Goal: Task Accomplishment & Management: Use online tool/utility

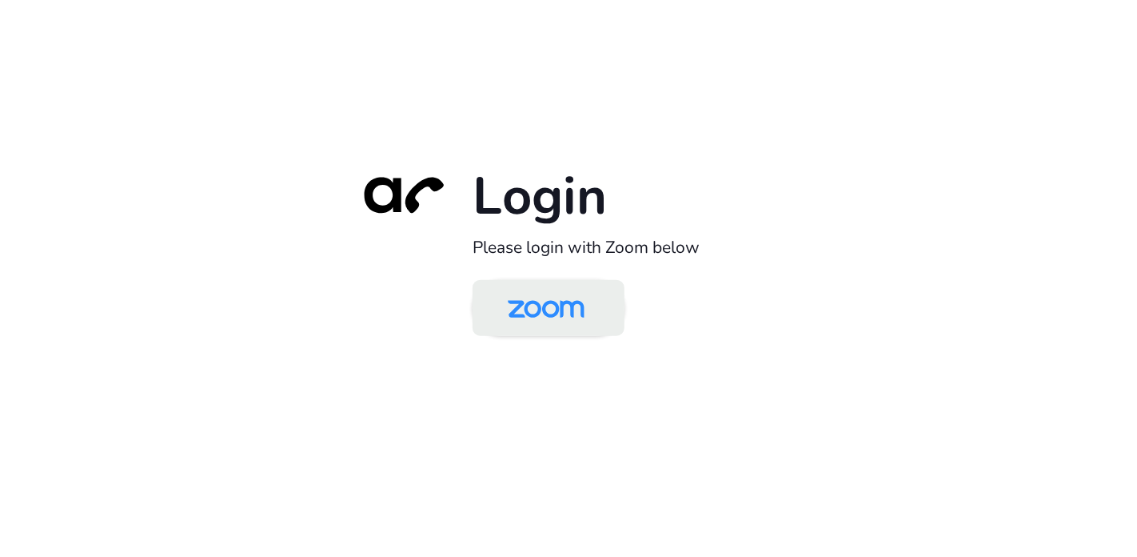
click at [576, 314] on img at bounding box center [546, 309] width 110 height 52
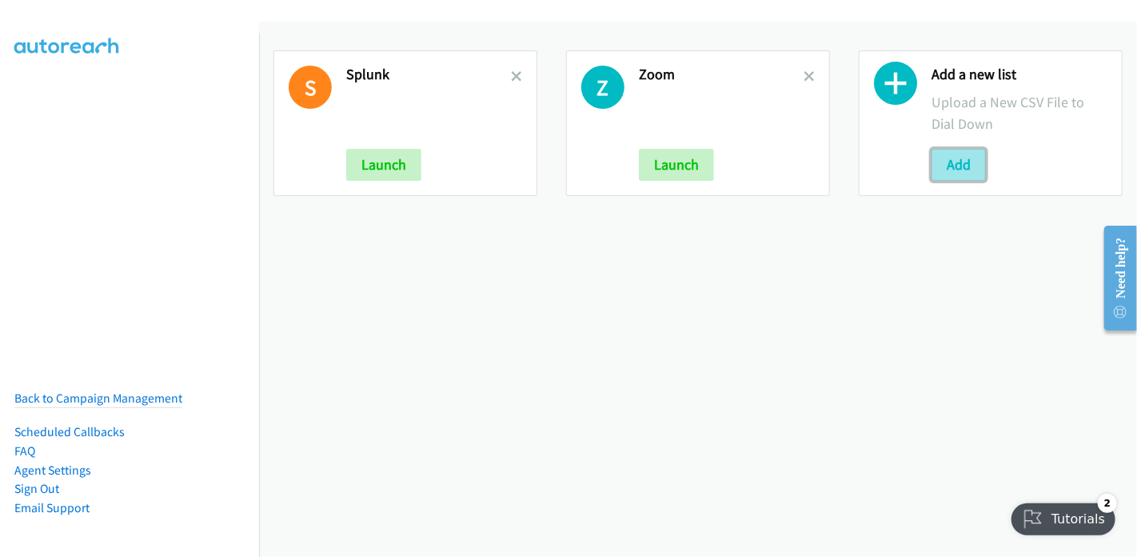
click at [944, 160] on button "Add" at bounding box center [959, 165] width 54 height 32
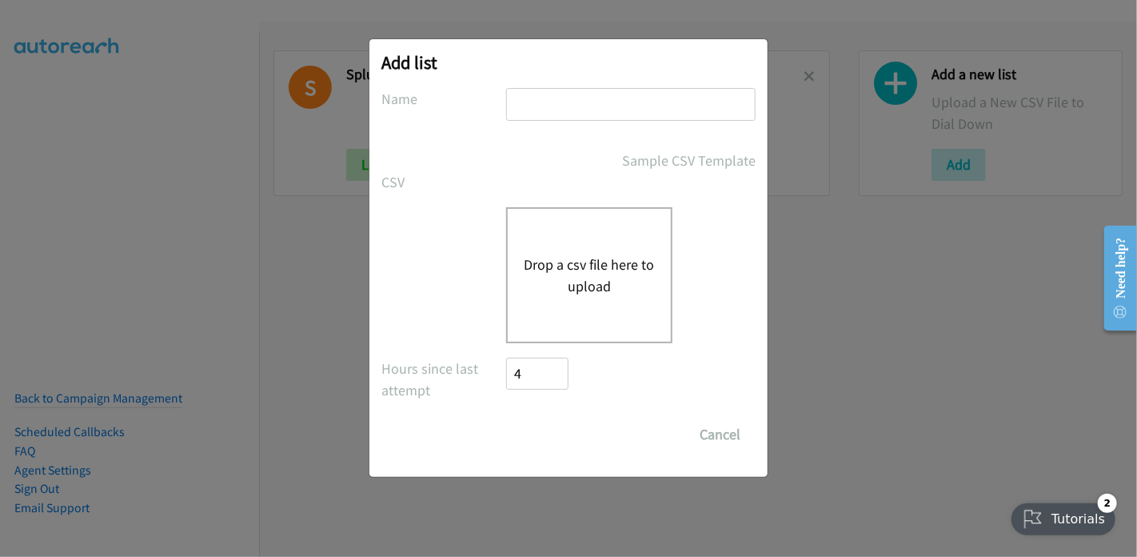
click at [572, 112] on input "text" at bounding box center [631, 104] width 250 height 33
type input "Splunk"
click at [586, 265] on button "Drop a csv file here to upload" at bounding box center [589, 275] width 131 height 43
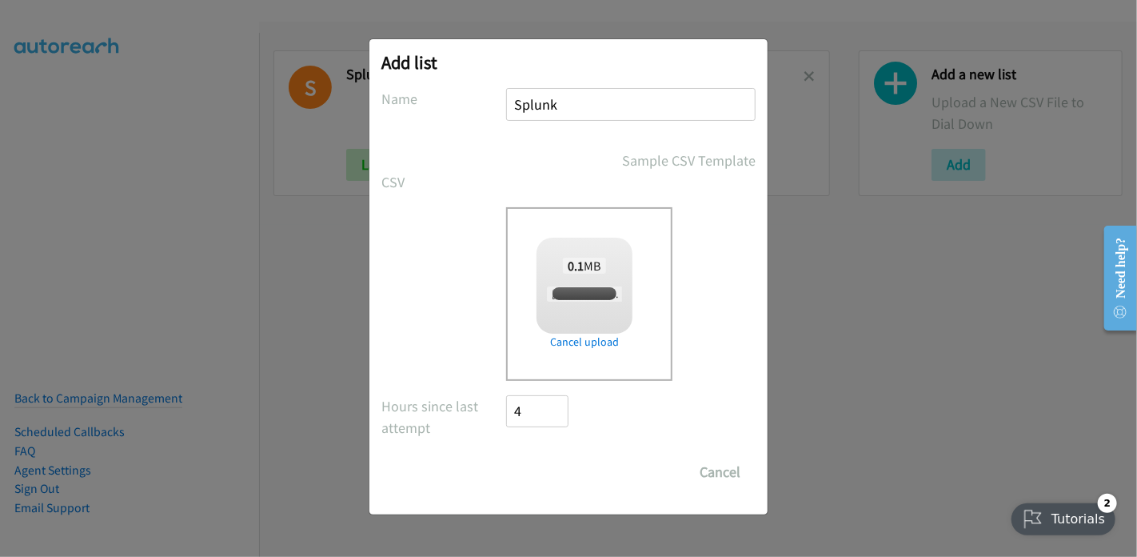
checkbox input "true"
click at [547, 470] on input "Save List" at bounding box center [548, 472] width 84 height 32
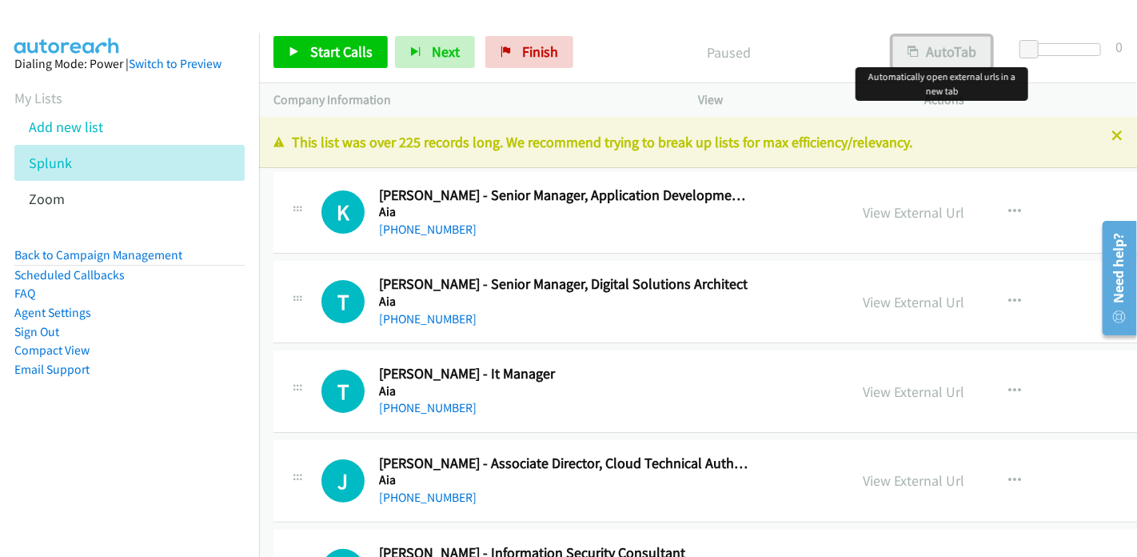
click at [937, 54] on button "AutoTab" at bounding box center [942, 52] width 99 height 32
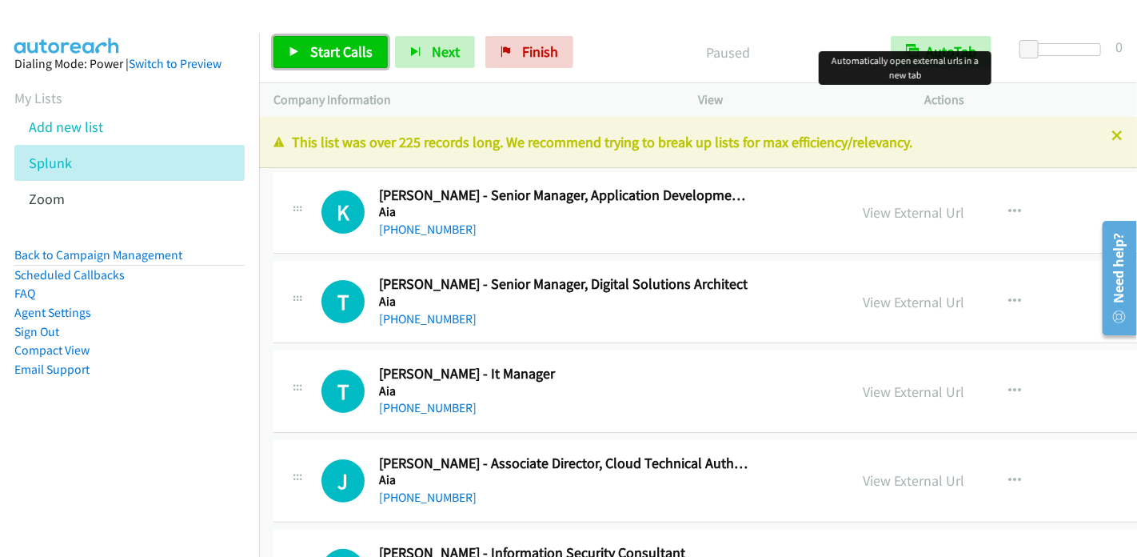
click at [326, 50] on span "Start Calls" at bounding box center [341, 51] width 62 height 18
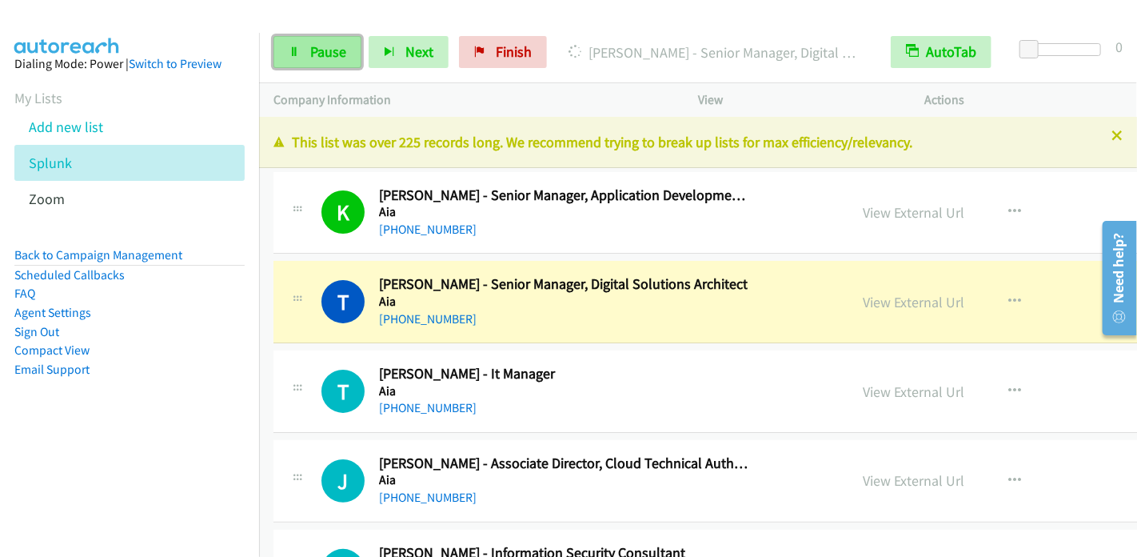
drag, startPoint x: 325, startPoint y: 54, endPoint x: 342, endPoint y: 40, distance: 22.2
click at [325, 54] on span "Pause" at bounding box center [328, 51] width 36 height 18
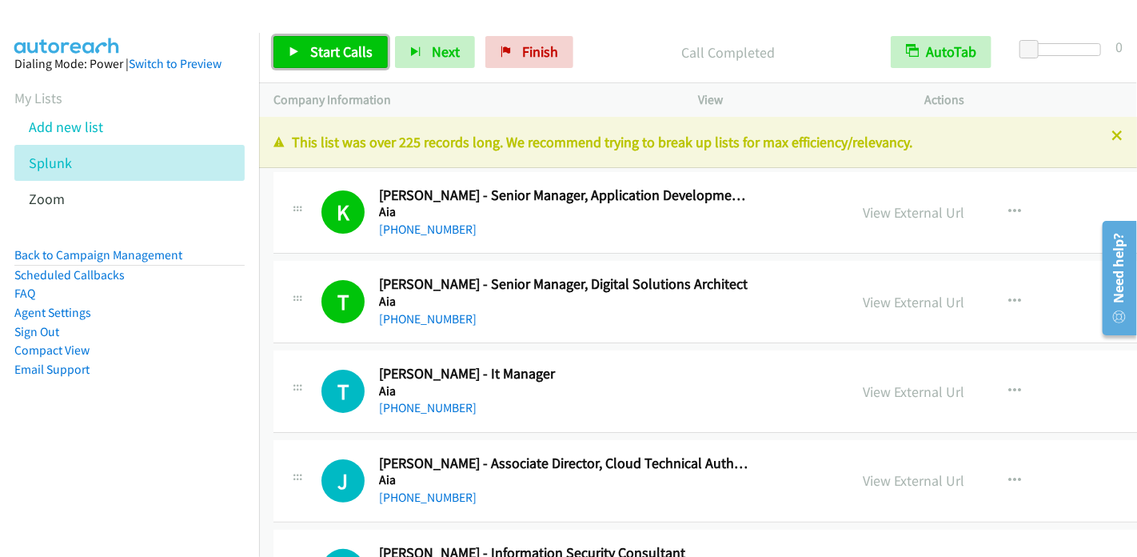
click at [349, 50] on span "Start Calls" at bounding box center [341, 51] width 62 height 18
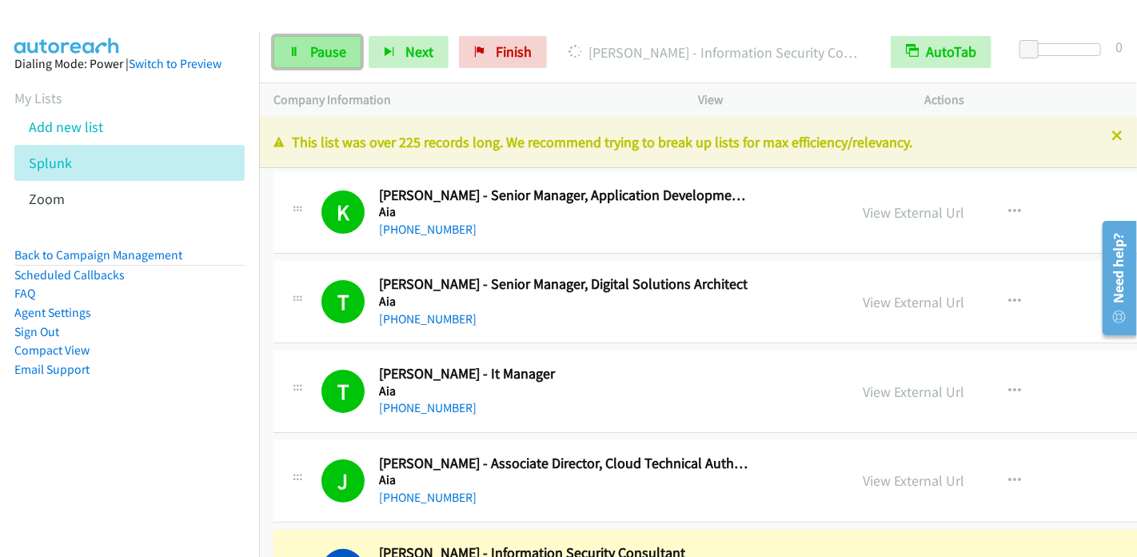
click at [317, 50] on span "Pause" at bounding box center [328, 51] width 36 height 18
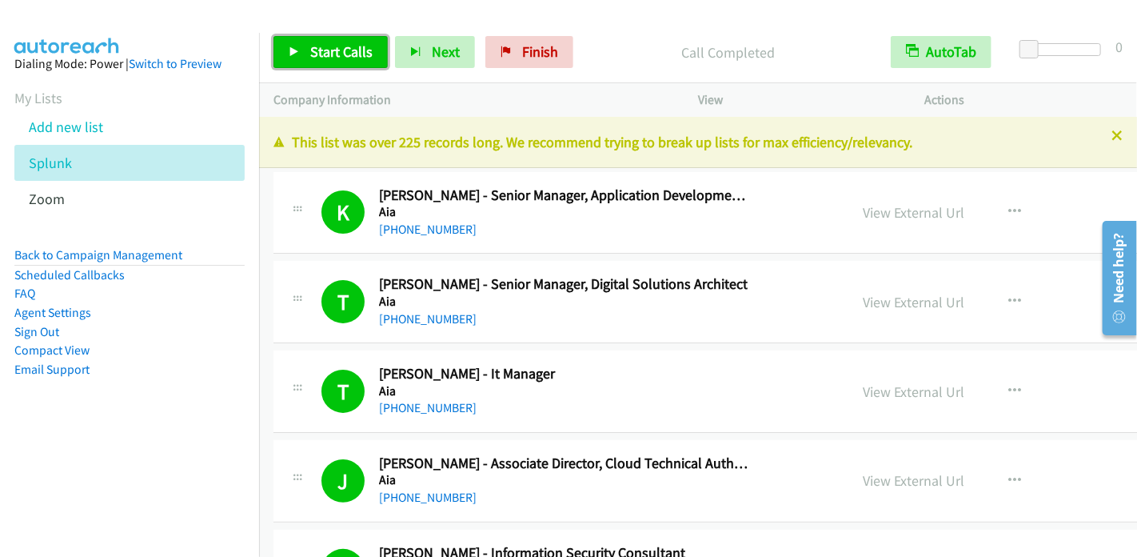
click at [328, 42] on span "Start Calls" at bounding box center [341, 51] width 62 height 18
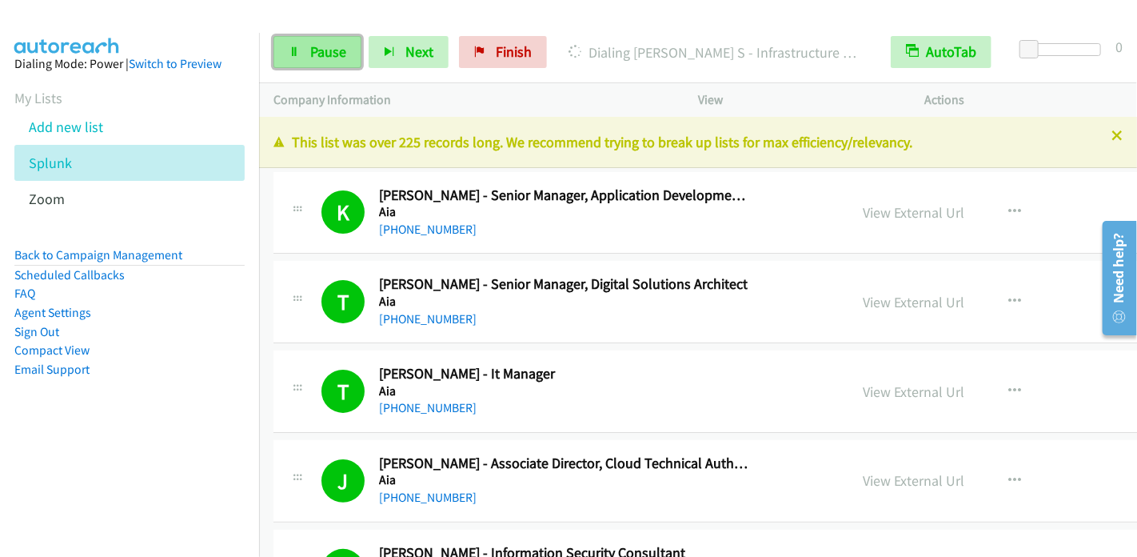
drag, startPoint x: 322, startPoint y: 46, endPoint x: 339, endPoint y: 40, distance: 17.7
click at [322, 46] on span "Pause" at bounding box center [328, 51] width 36 height 18
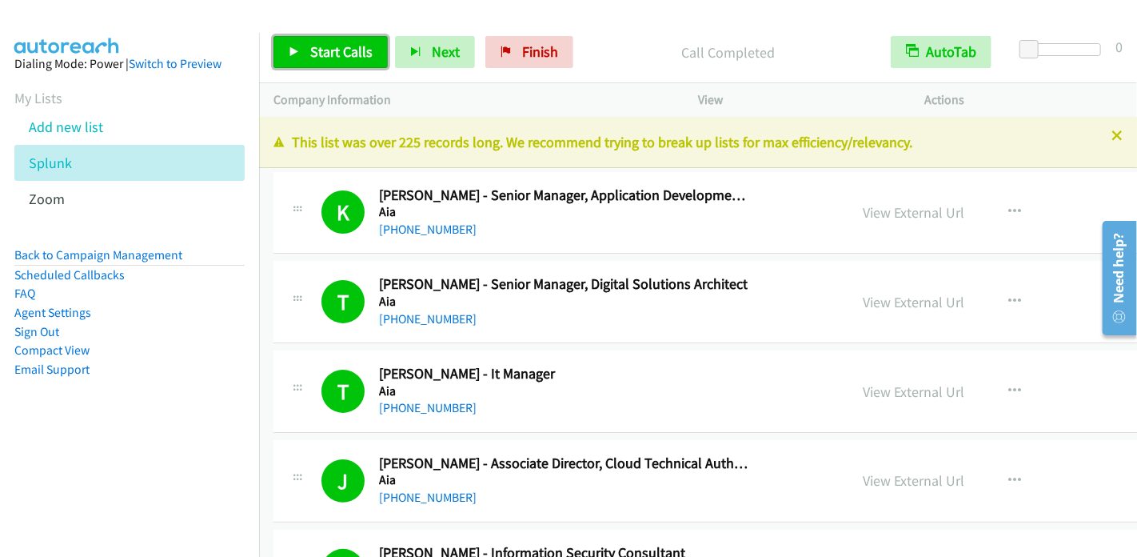
click at [350, 57] on span "Start Calls" at bounding box center [341, 51] width 62 height 18
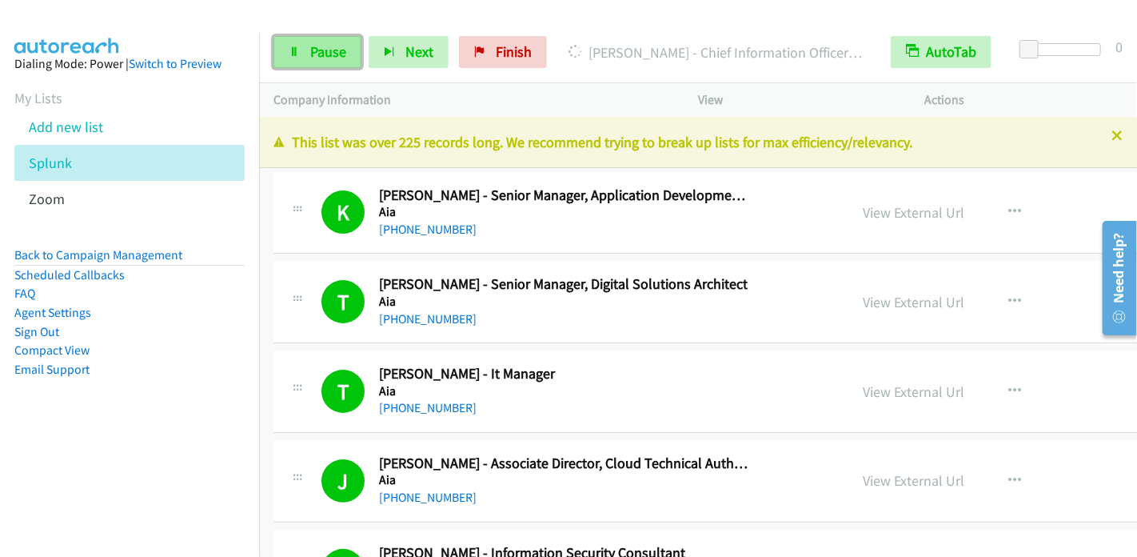
click at [307, 51] on link "Pause" at bounding box center [318, 52] width 88 height 32
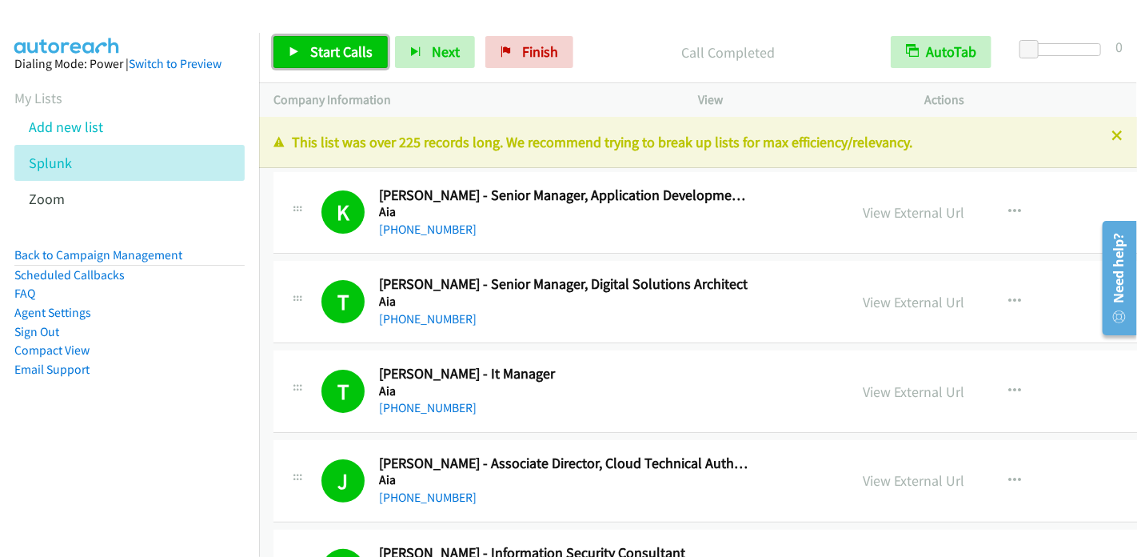
click at [350, 58] on span "Start Calls" at bounding box center [341, 51] width 62 height 18
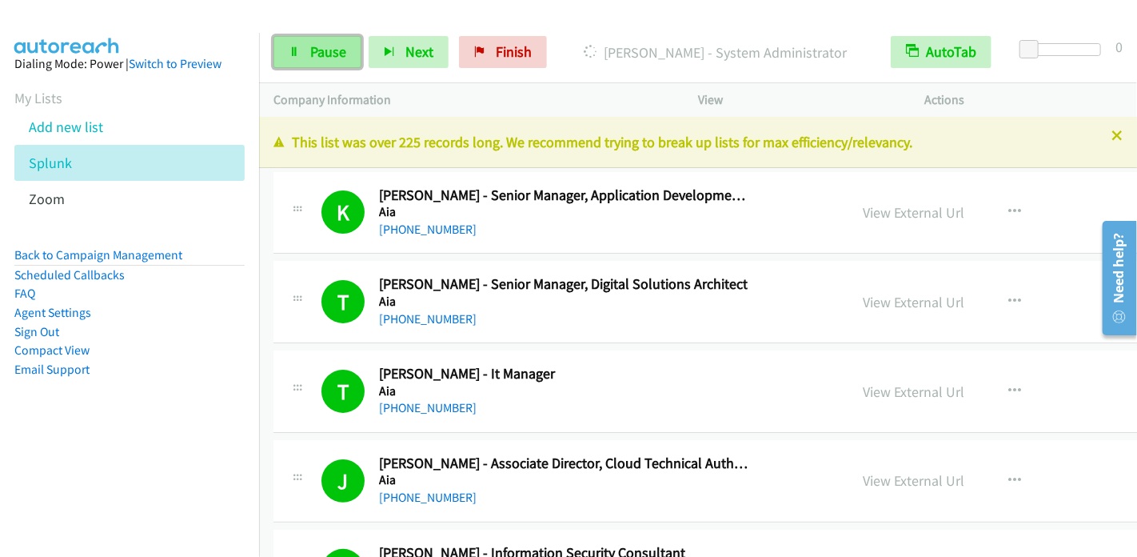
click at [291, 54] on icon at bounding box center [294, 52] width 11 height 11
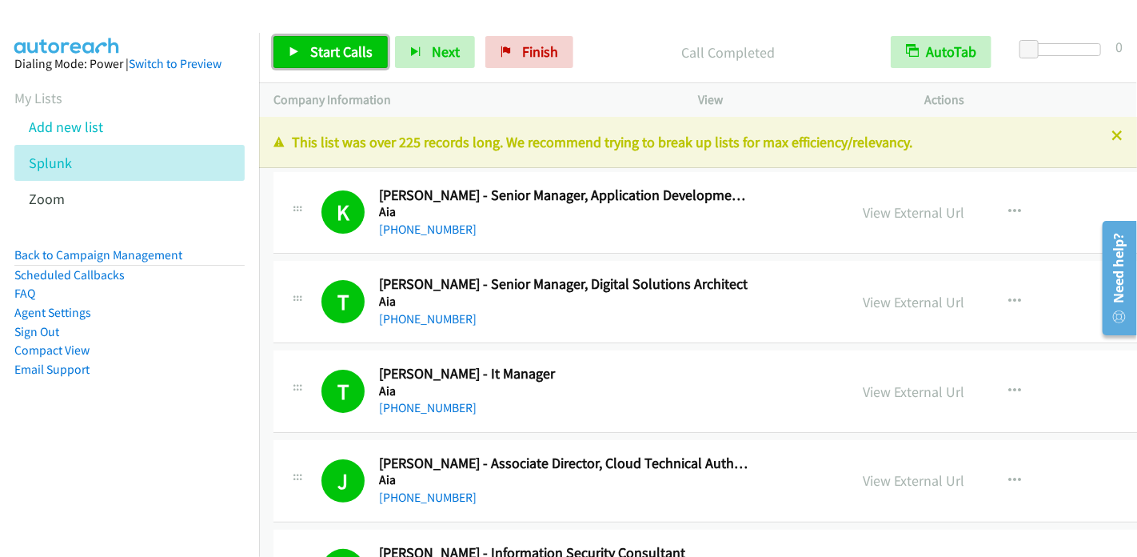
click at [341, 42] on span "Start Calls" at bounding box center [341, 51] width 62 height 18
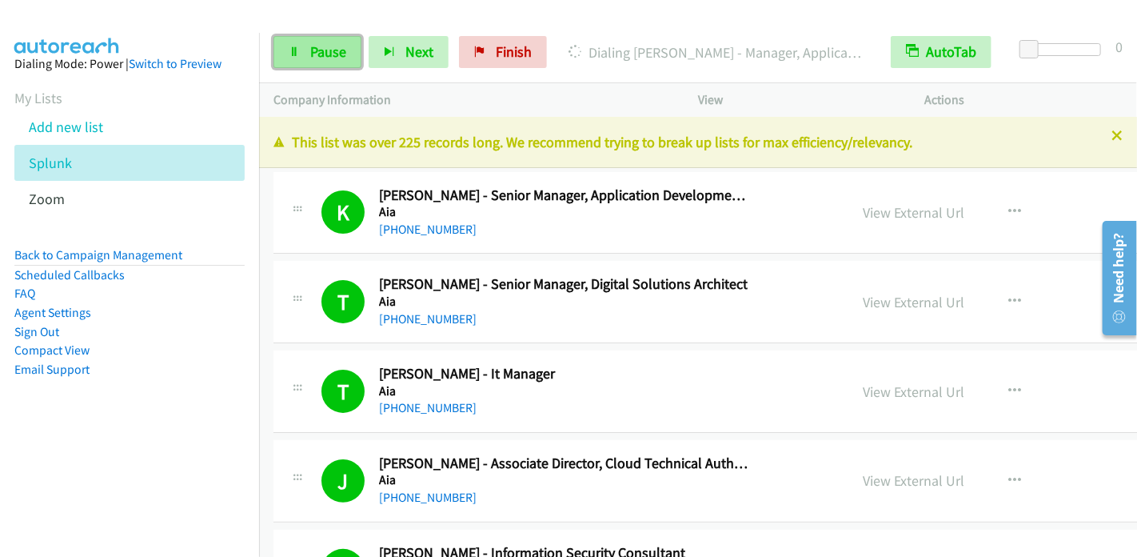
click at [288, 58] on link "Pause" at bounding box center [318, 52] width 88 height 32
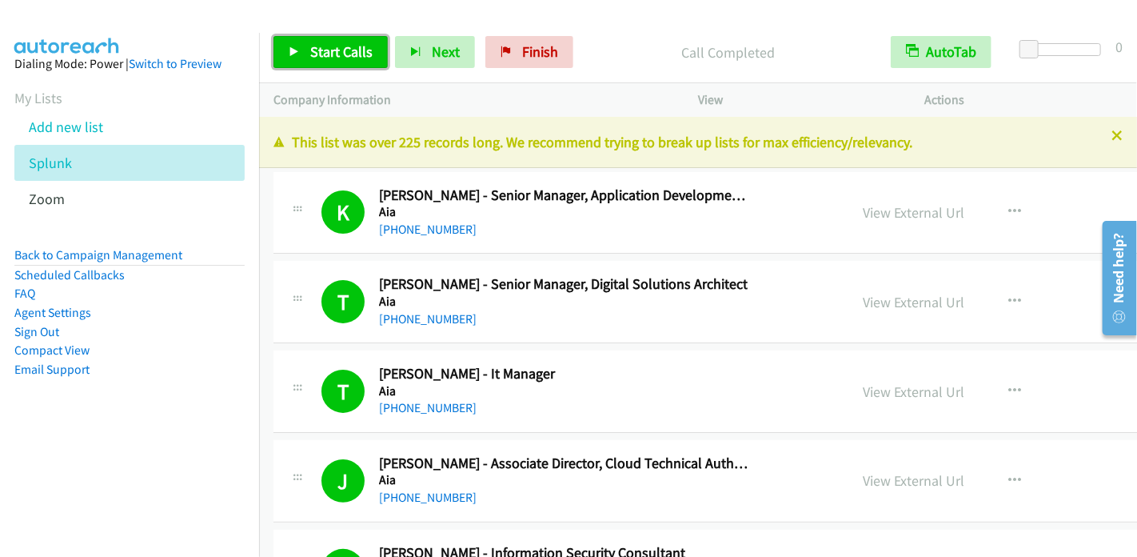
click at [327, 50] on span "Start Calls" at bounding box center [341, 51] width 62 height 18
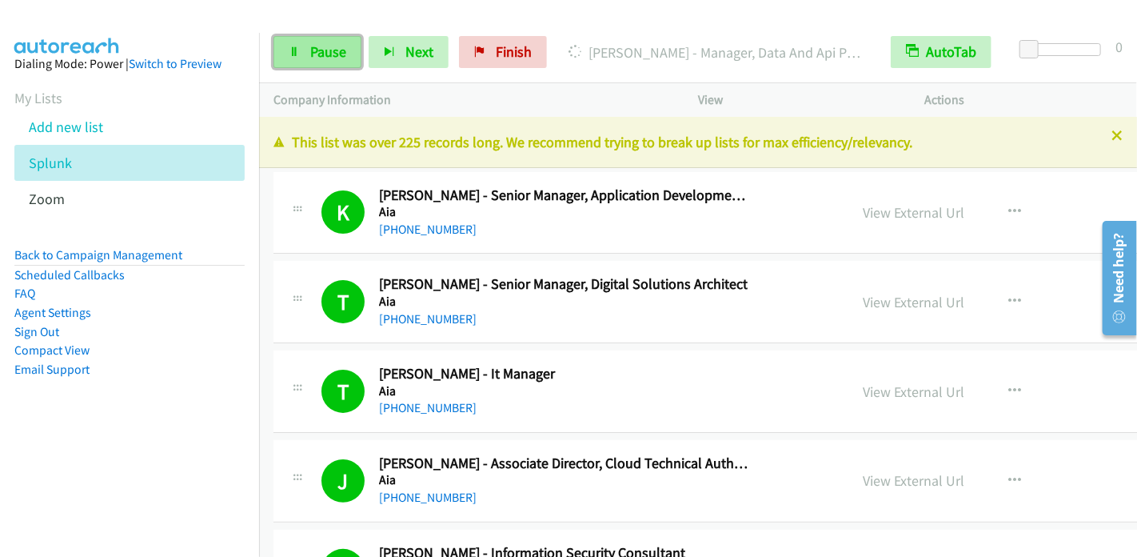
click at [311, 57] on span "Pause" at bounding box center [328, 51] width 36 height 18
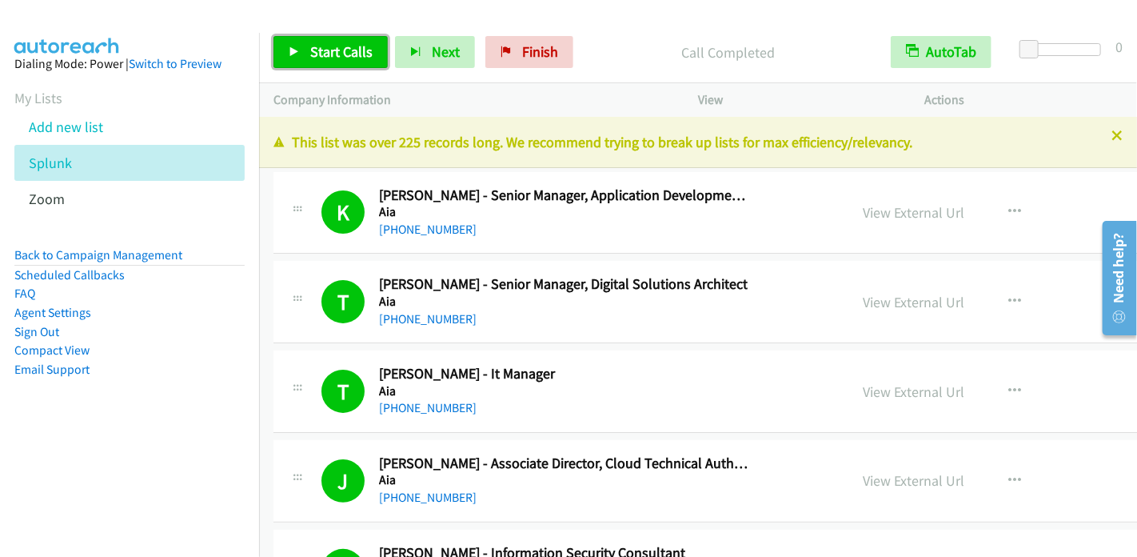
click at [304, 50] on link "Start Calls" at bounding box center [331, 52] width 114 height 32
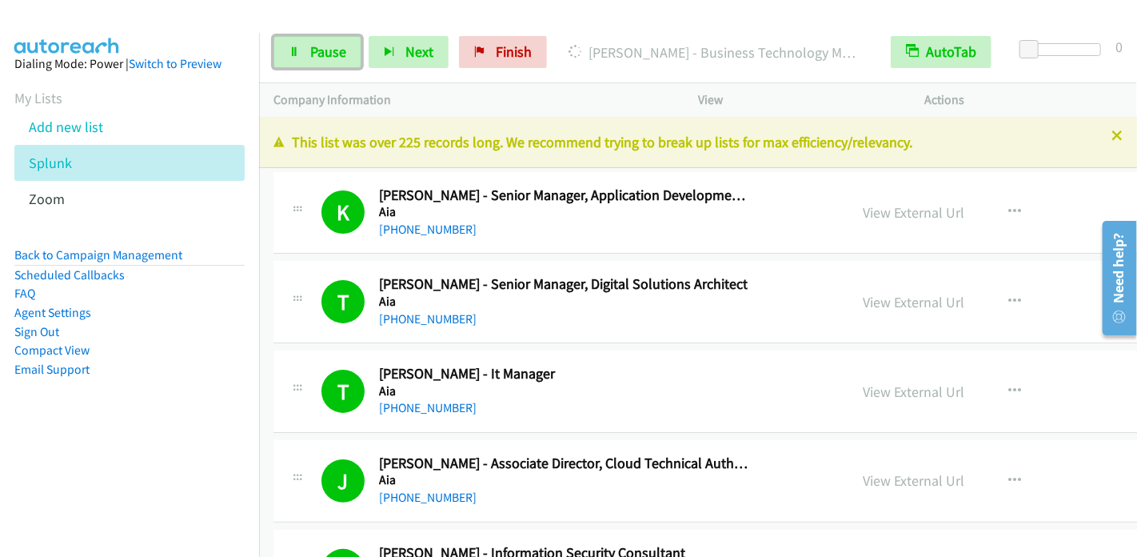
click at [323, 47] on span "Pause" at bounding box center [328, 51] width 36 height 18
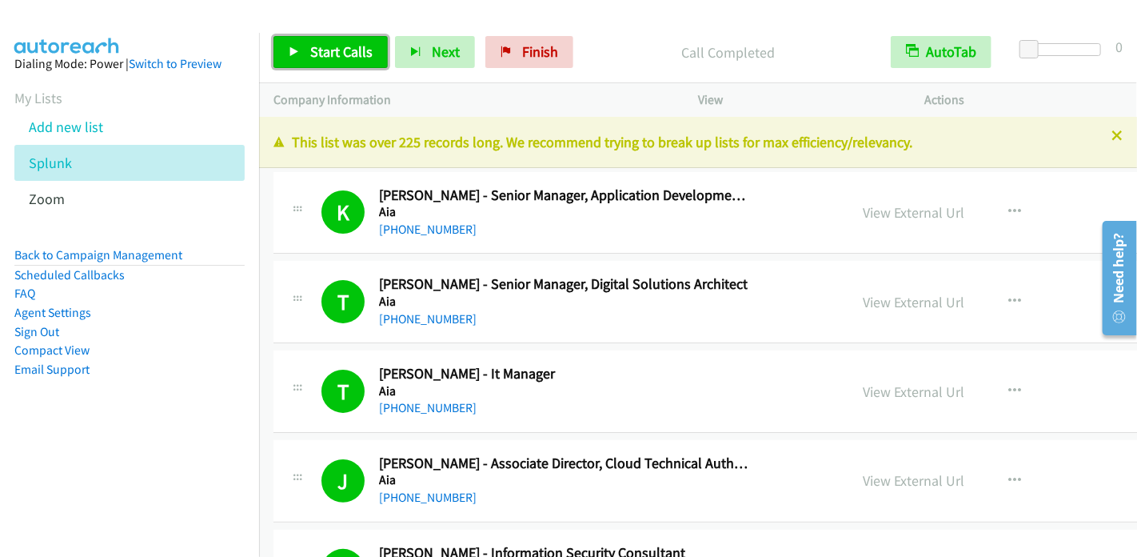
click at [341, 46] on span "Start Calls" at bounding box center [341, 51] width 62 height 18
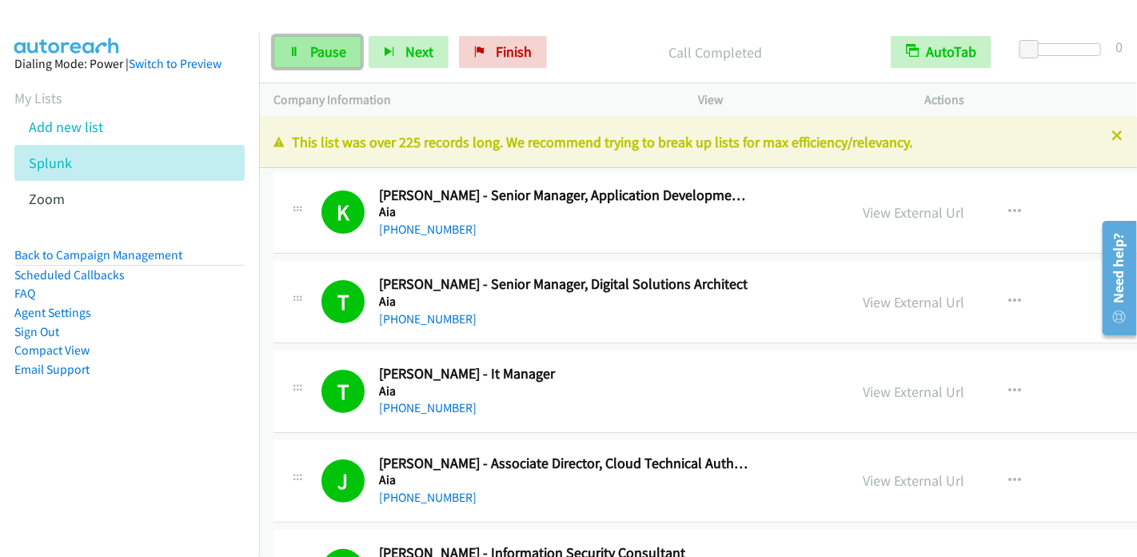
click at [326, 52] on span "Pause" at bounding box center [328, 51] width 36 height 18
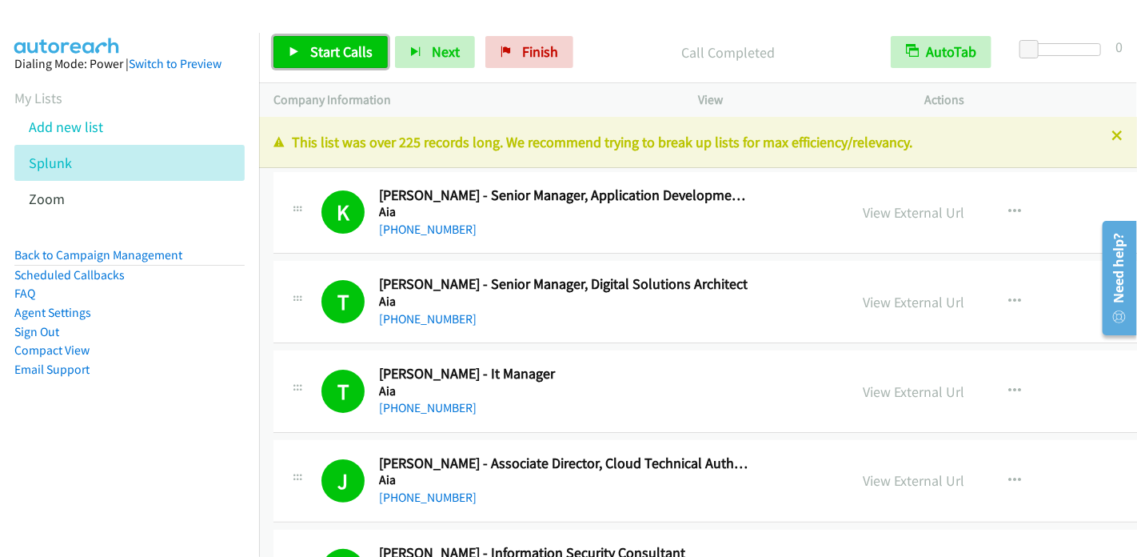
click at [335, 48] on span "Start Calls" at bounding box center [341, 51] width 62 height 18
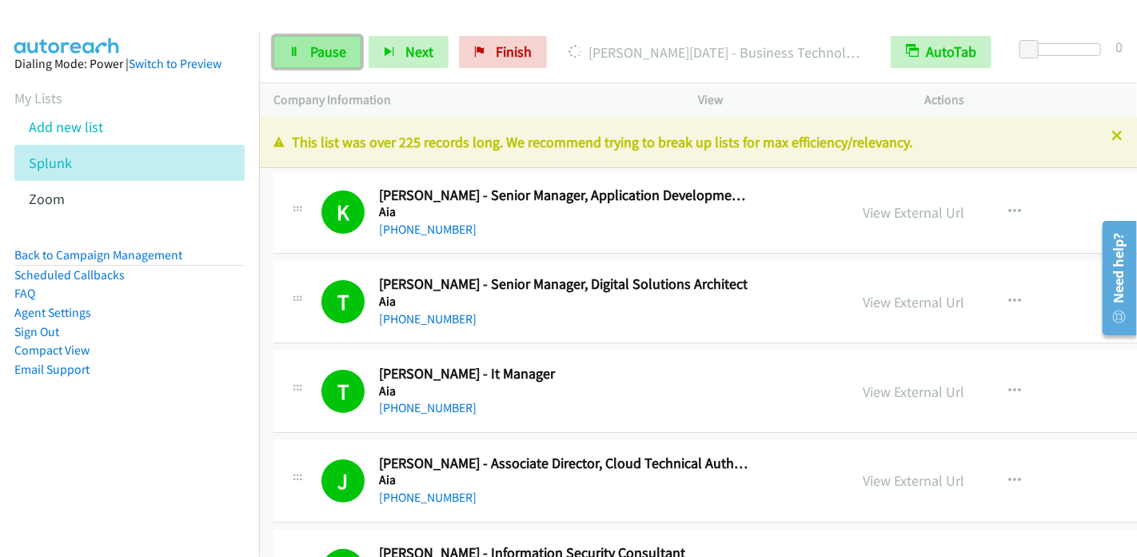
click at [331, 46] on span "Pause" at bounding box center [328, 51] width 36 height 18
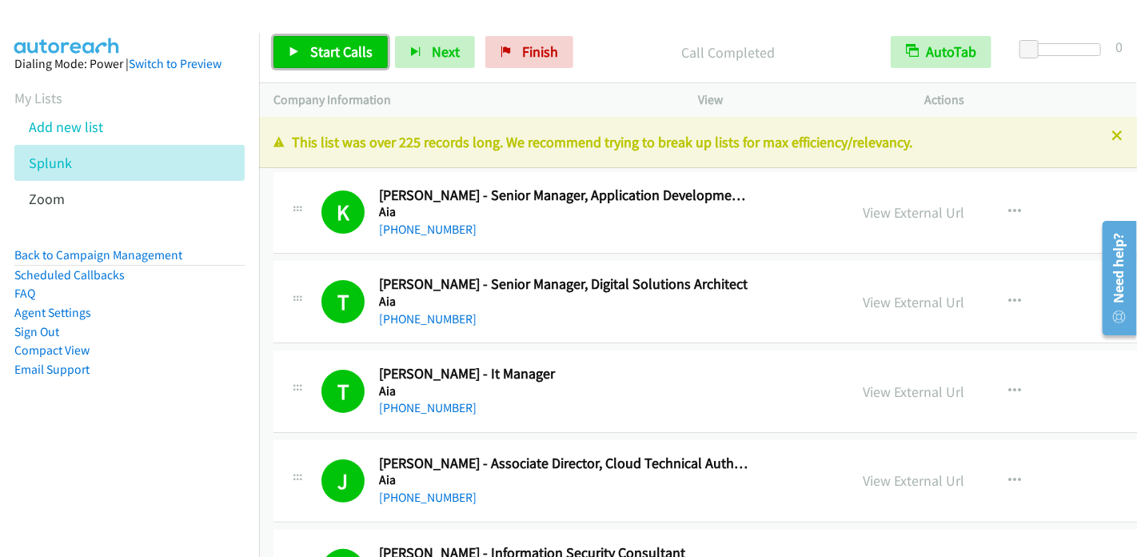
click at [326, 54] on span "Start Calls" at bounding box center [341, 51] width 62 height 18
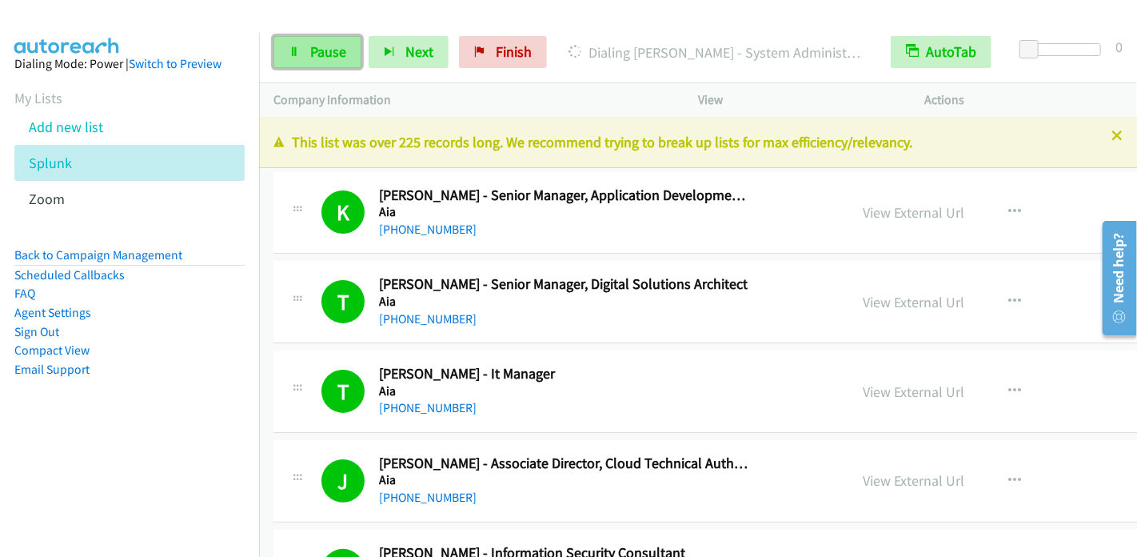
click at [320, 57] on span "Pause" at bounding box center [328, 51] width 36 height 18
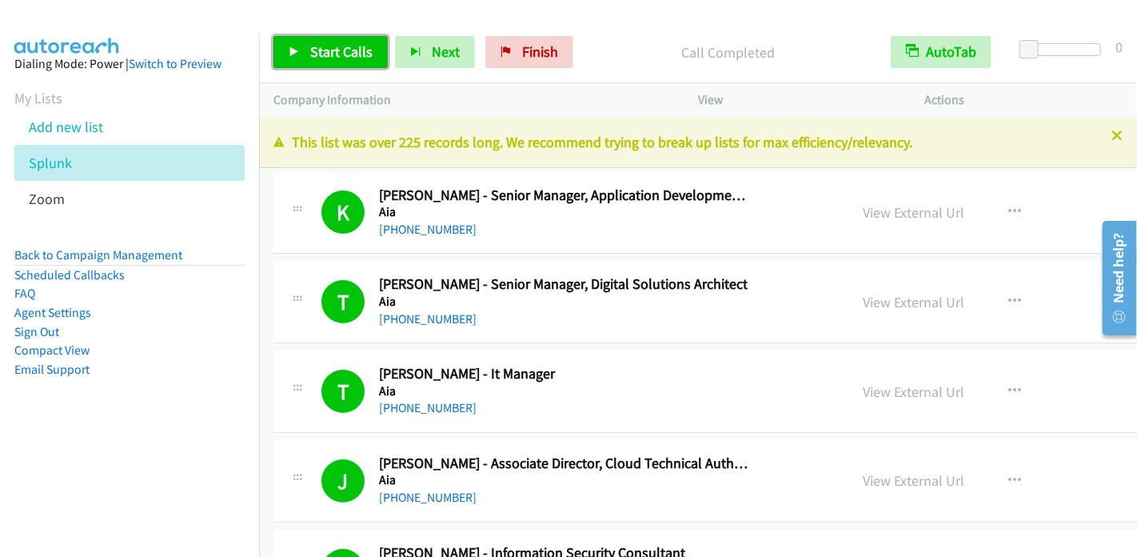
click at [347, 50] on span "Start Calls" at bounding box center [341, 51] width 62 height 18
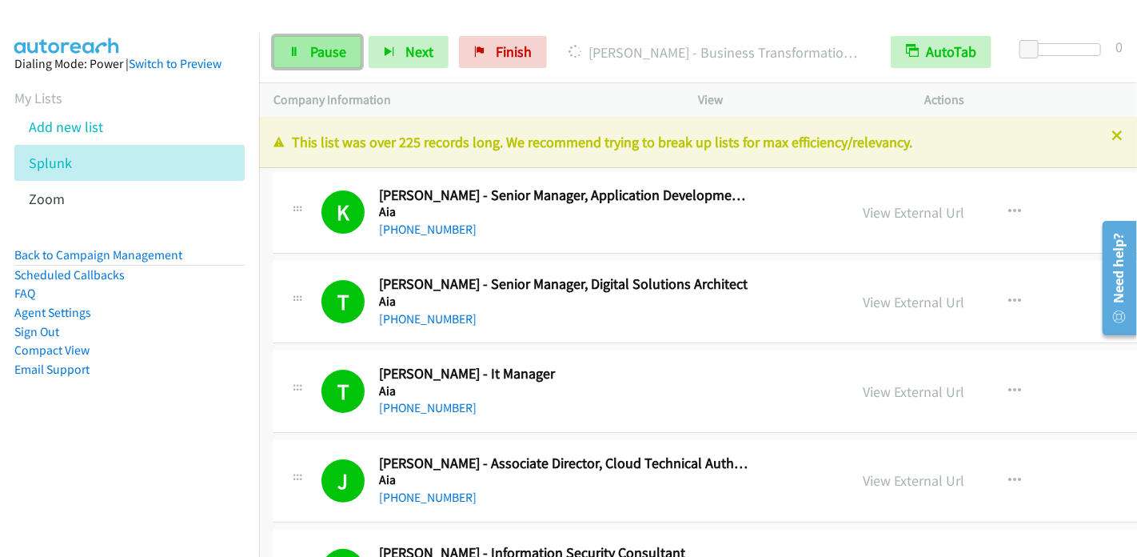
click at [331, 50] on span "Pause" at bounding box center [328, 51] width 36 height 18
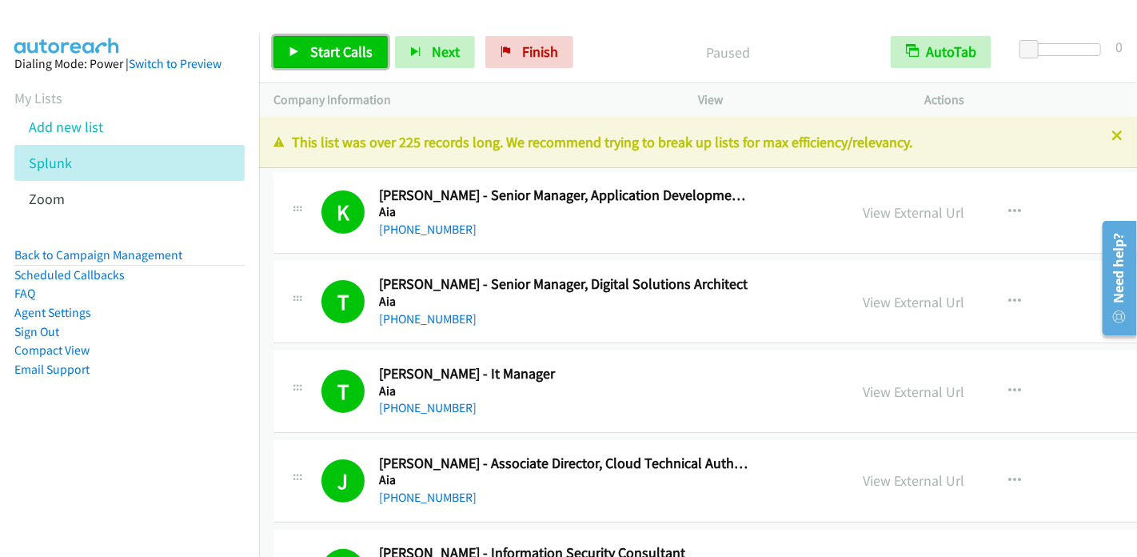
click at [323, 50] on span "Start Calls" at bounding box center [341, 51] width 62 height 18
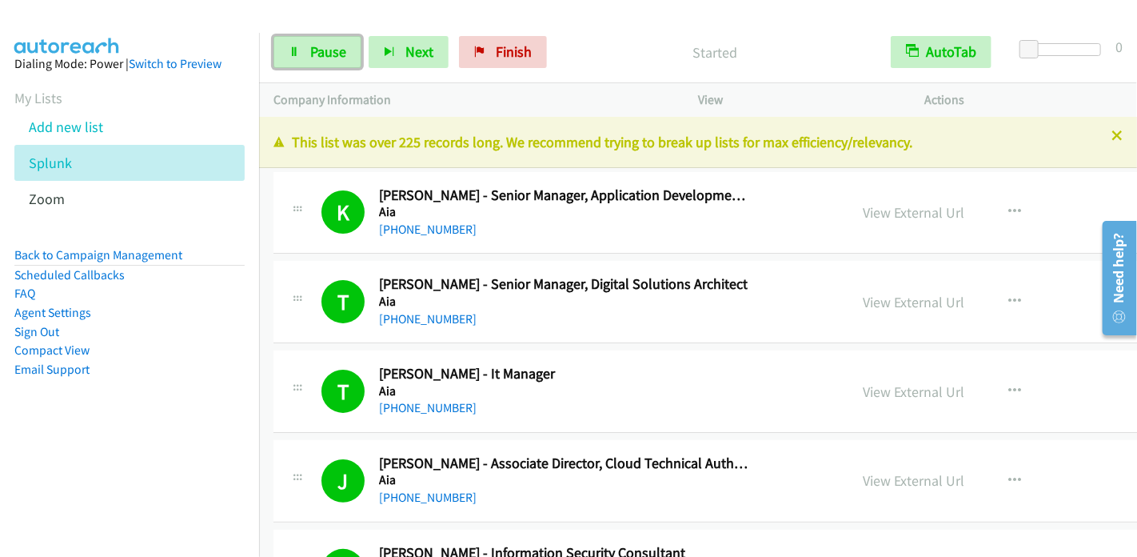
drag, startPoint x: 334, startPoint y: 52, endPoint x: 377, endPoint y: 6, distance: 63.4
click at [334, 53] on span "Pause" at bounding box center [328, 51] width 36 height 18
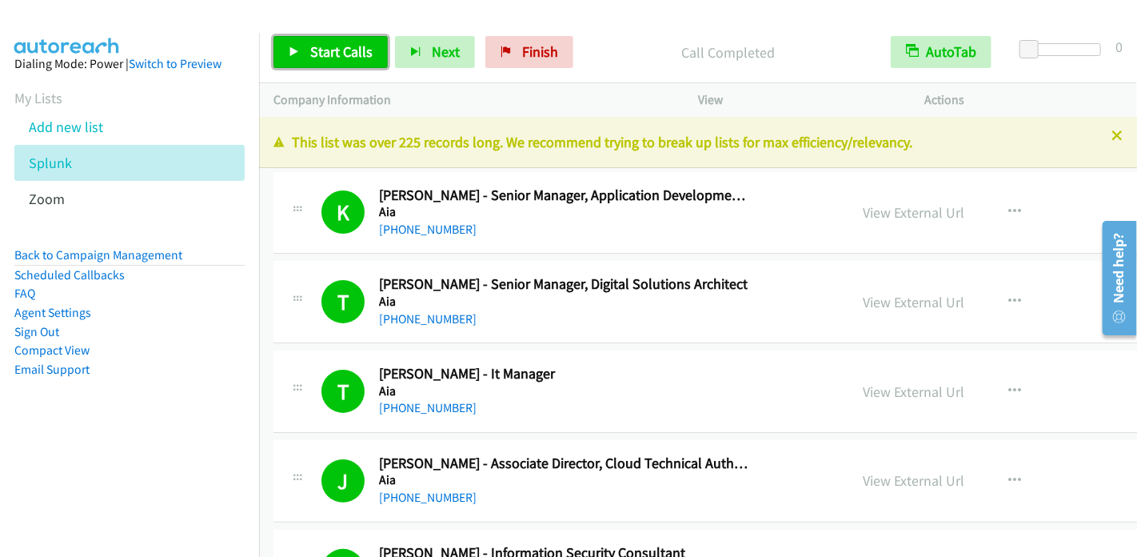
click at [330, 51] on span "Start Calls" at bounding box center [341, 51] width 62 height 18
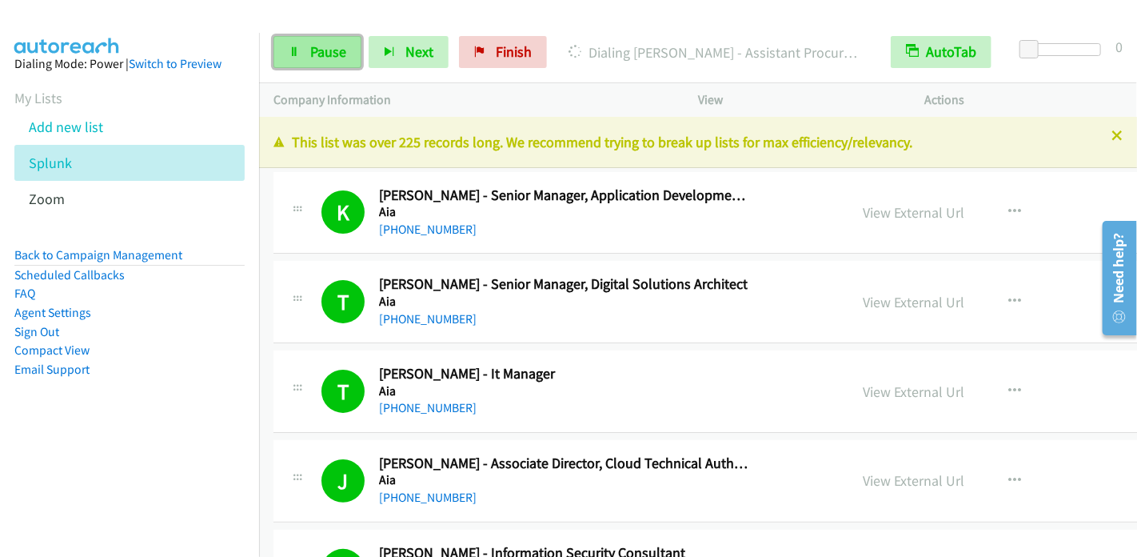
click at [331, 57] on span "Pause" at bounding box center [328, 51] width 36 height 18
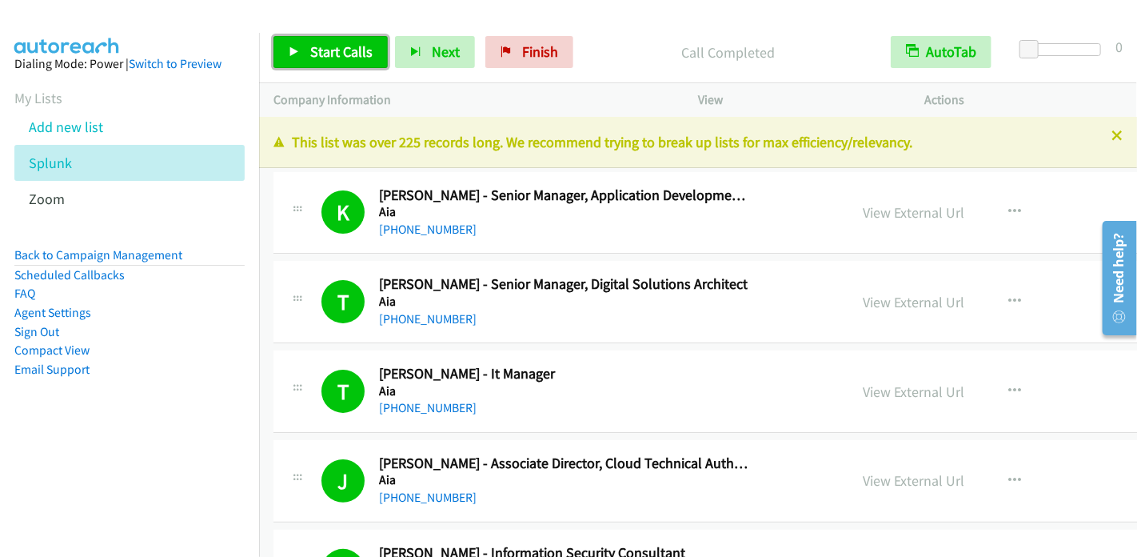
click at [333, 47] on span "Start Calls" at bounding box center [341, 51] width 62 height 18
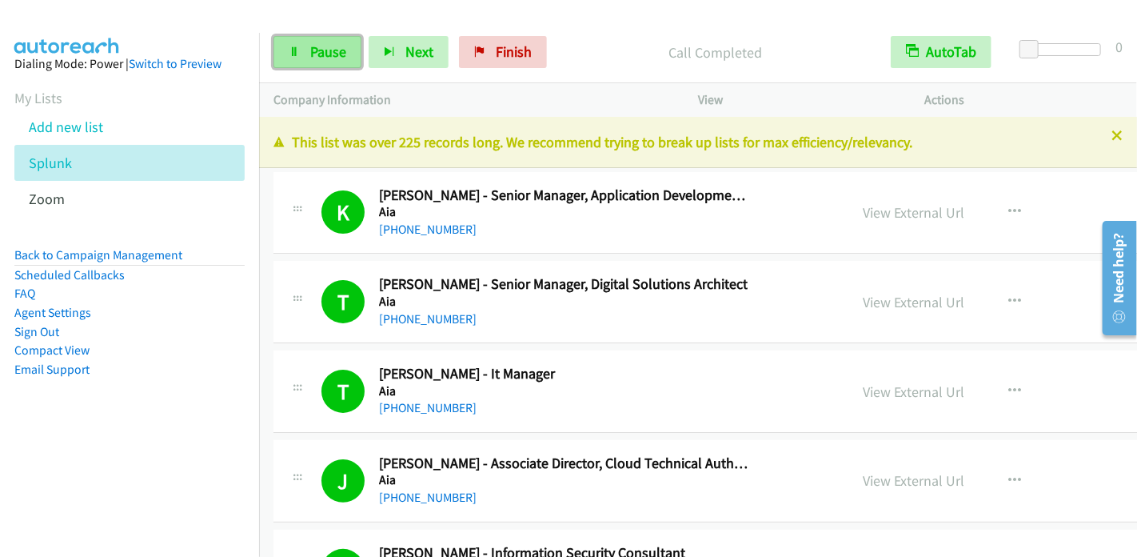
click at [324, 57] on span "Pause" at bounding box center [328, 51] width 36 height 18
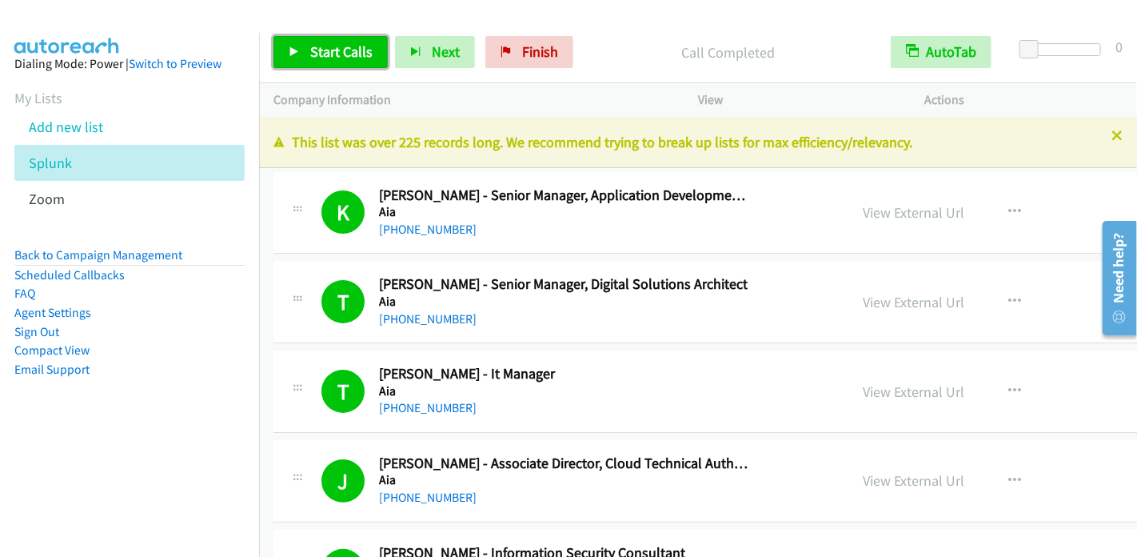
click at [313, 44] on span "Start Calls" at bounding box center [341, 51] width 62 height 18
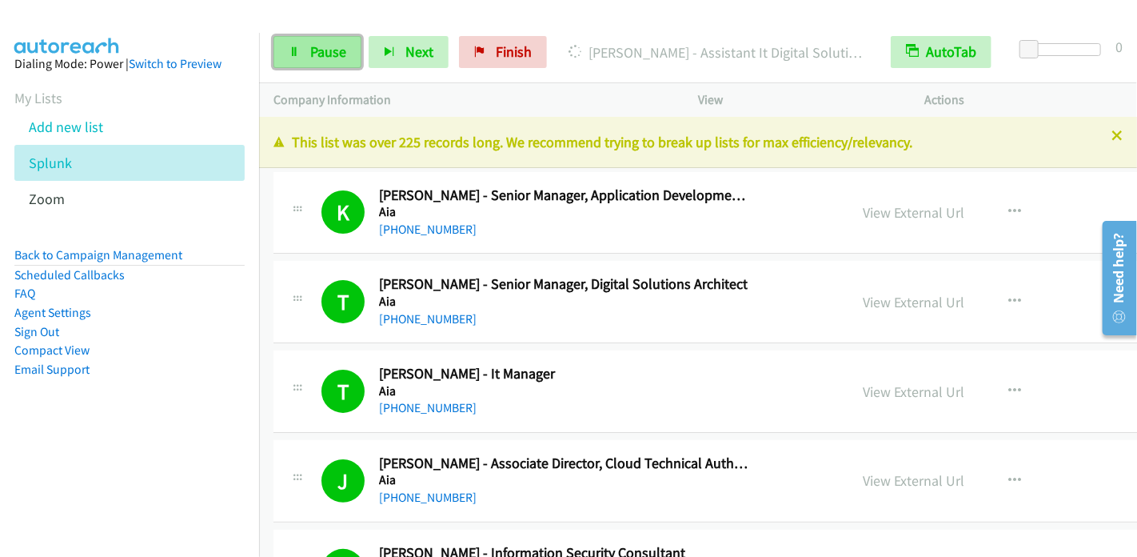
click at [313, 48] on span "Pause" at bounding box center [328, 51] width 36 height 18
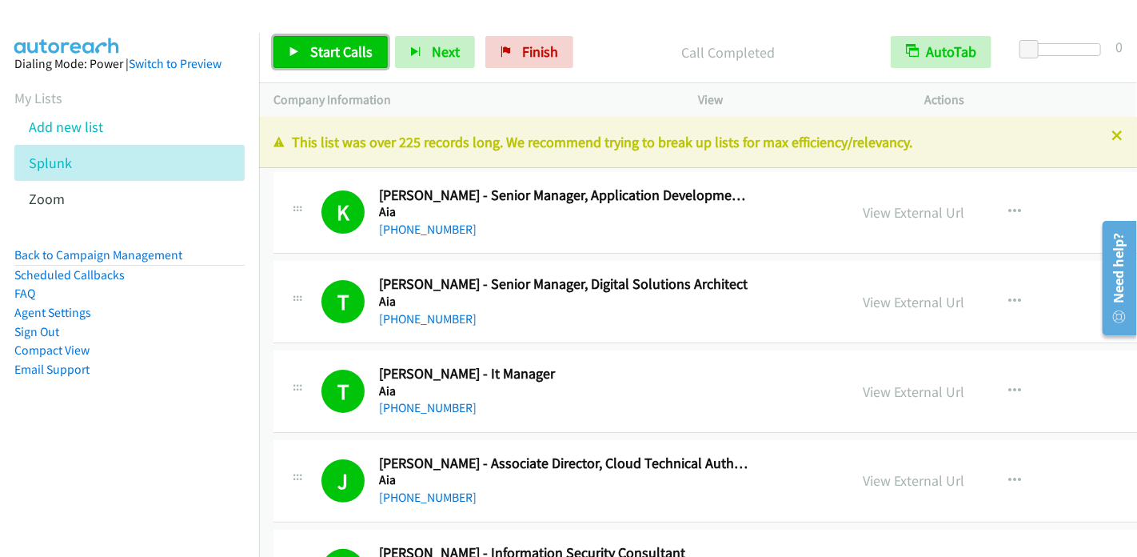
click at [310, 42] on span "Start Calls" at bounding box center [341, 51] width 62 height 18
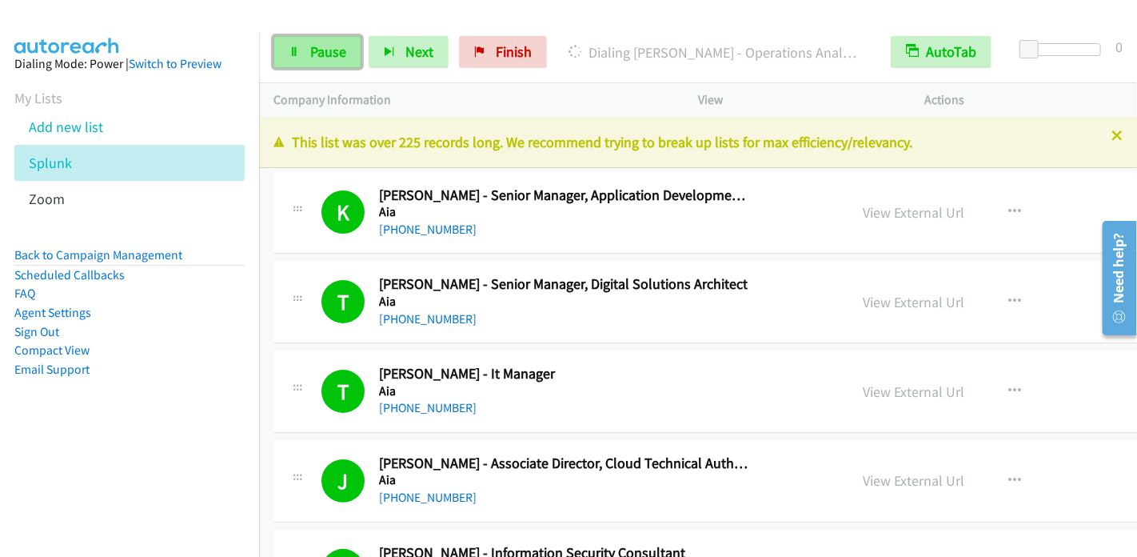
click at [334, 50] on span "Pause" at bounding box center [328, 51] width 36 height 18
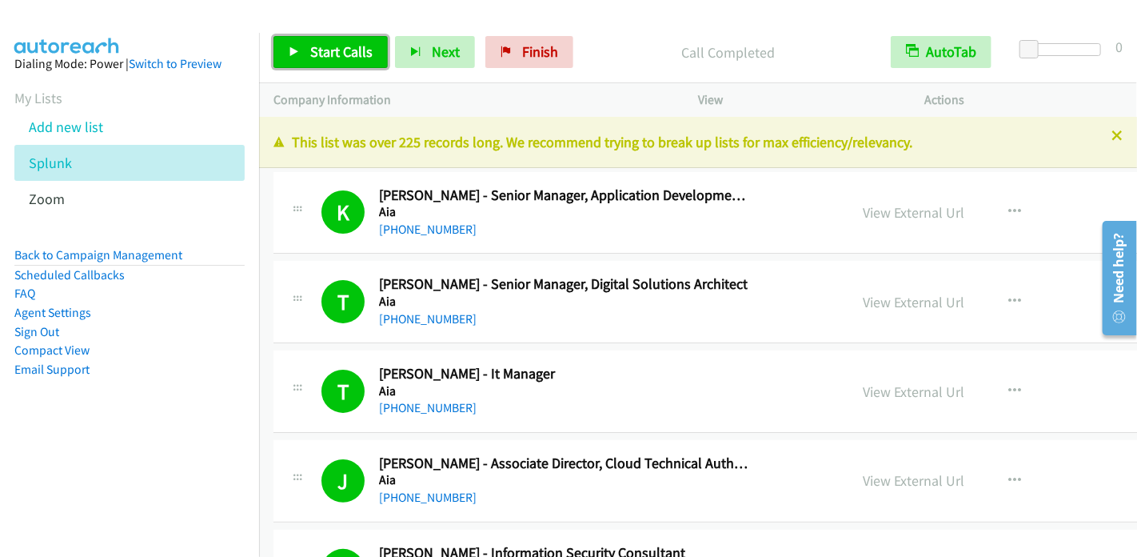
click at [320, 54] on span "Start Calls" at bounding box center [341, 51] width 62 height 18
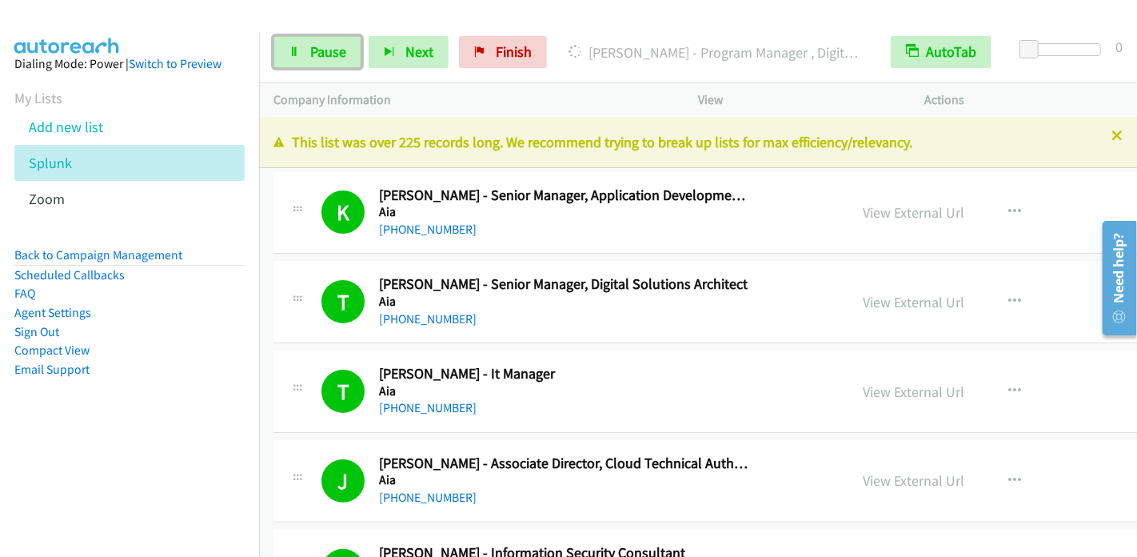
drag, startPoint x: 314, startPoint y: 58, endPoint x: 361, endPoint y: 27, distance: 55.5
click at [314, 58] on span "Pause" at bounding box center [328, 51] width 36 height 18
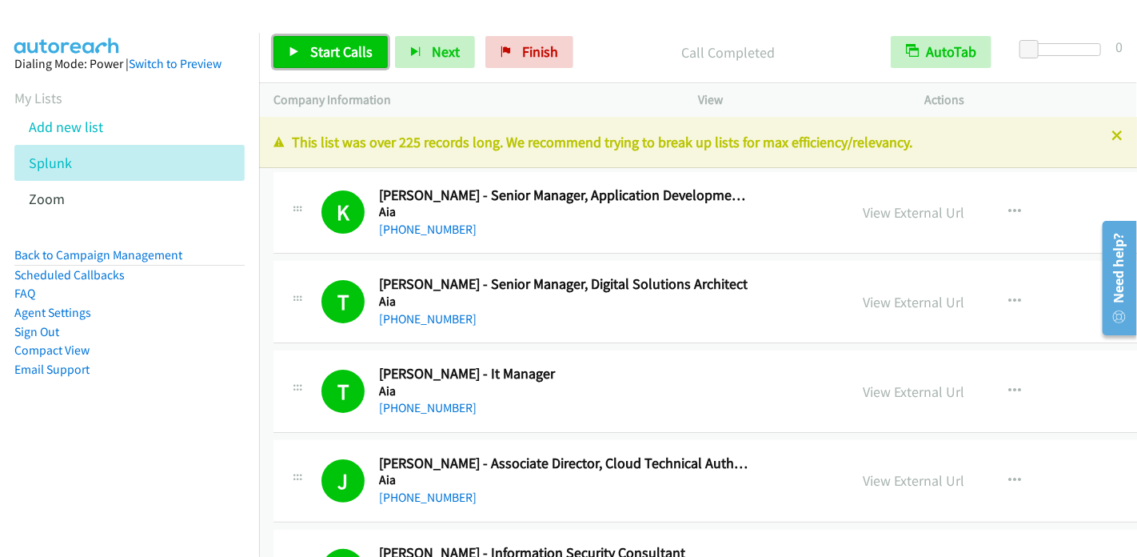
click at [310, 50] on span "Start Calls" at bounding box center [341, 51] width 62 height 18
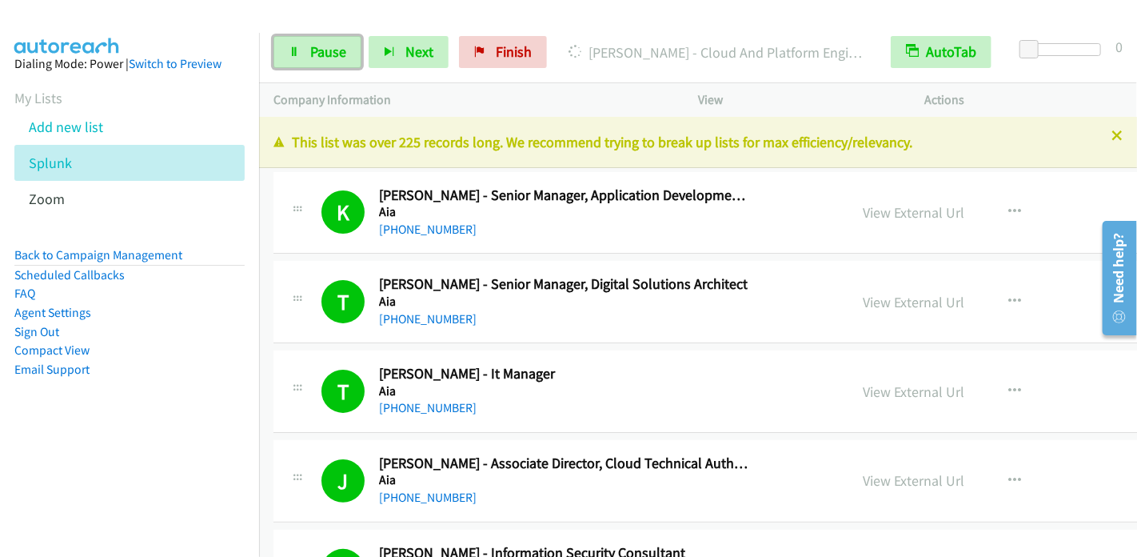
drag, startPoint x: 333, startPoint y: 48, endPoint x: 360, endPoint y: 28, distance: 33.8
click at [333, 48] on span "Pause" at bounding box center [328, 51] width 36 height 18
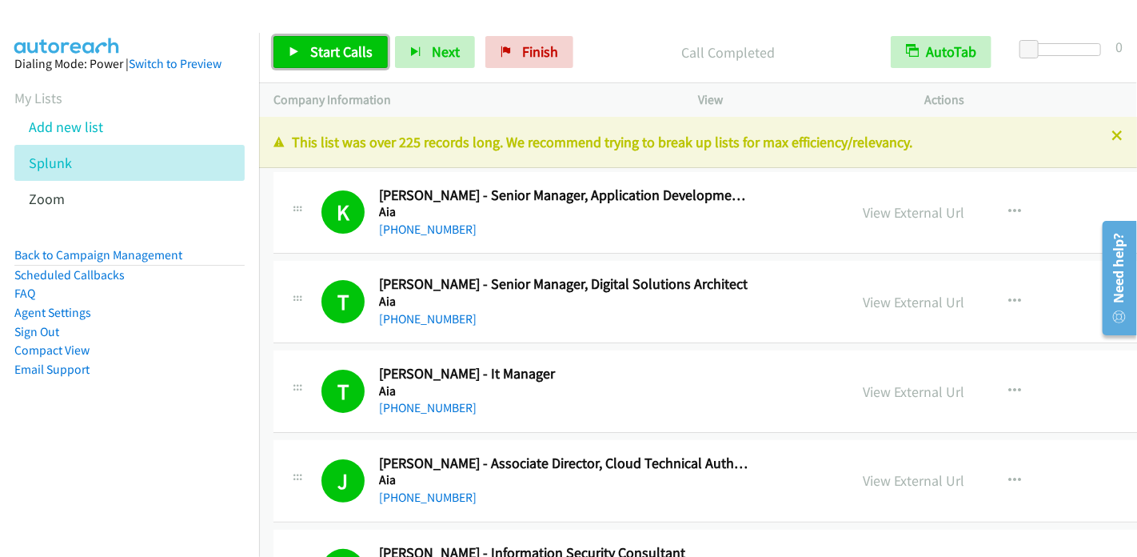
click at [349, 53] on span "Start Calls" at bounding box center [341, 51] width 62 height 18
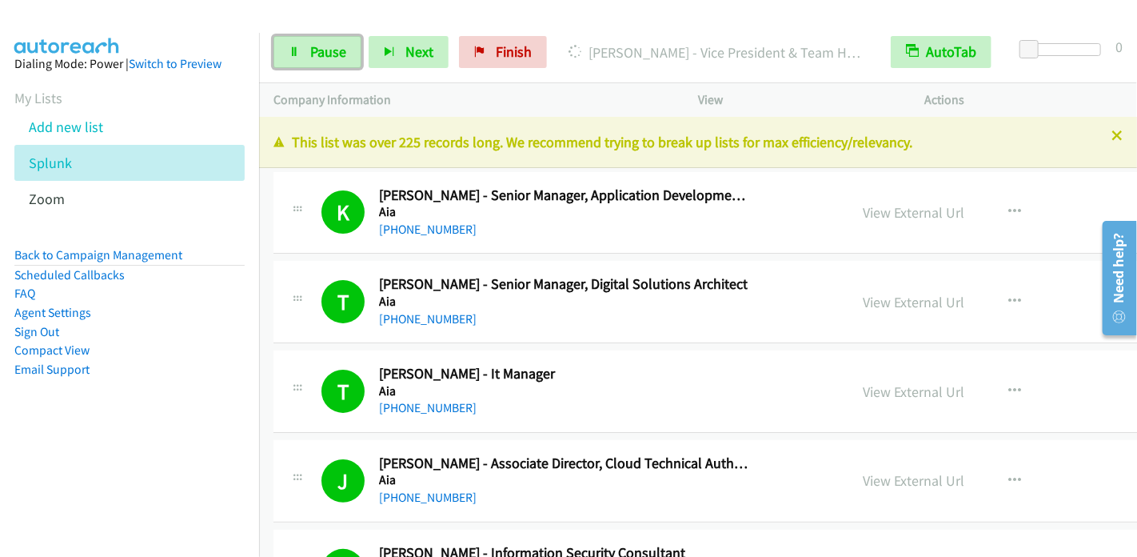
drag, startPoint x: 310, startPoint y: 55, endPoint x: 358, endPoint y: 34, distance: 51.6
click at [313, 54] on span "Pause" at bounding box center [328, 51] width 36 height 18
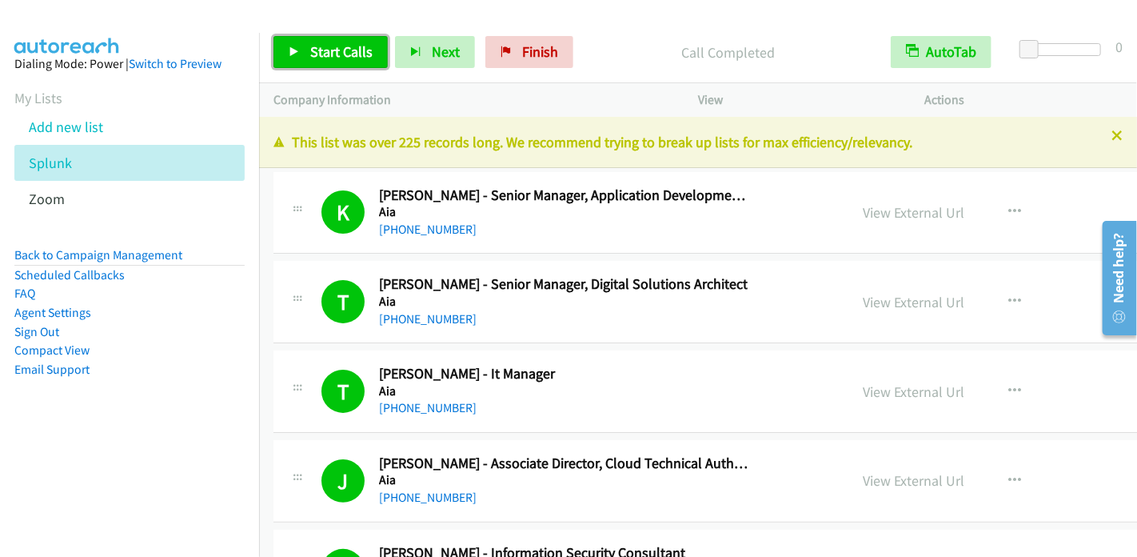
click at [314, 47] on span "Start Calls" at bounding box center [341, 51] width 62 height 18
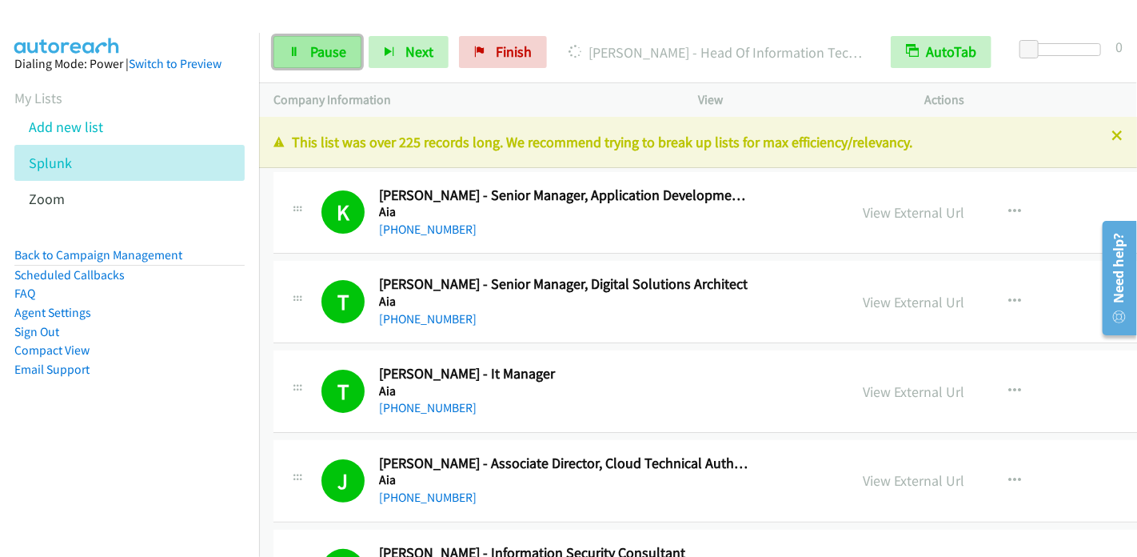
click at [327, 48] on span "Pause" at bounding box center [328, 51] width 36 height 18
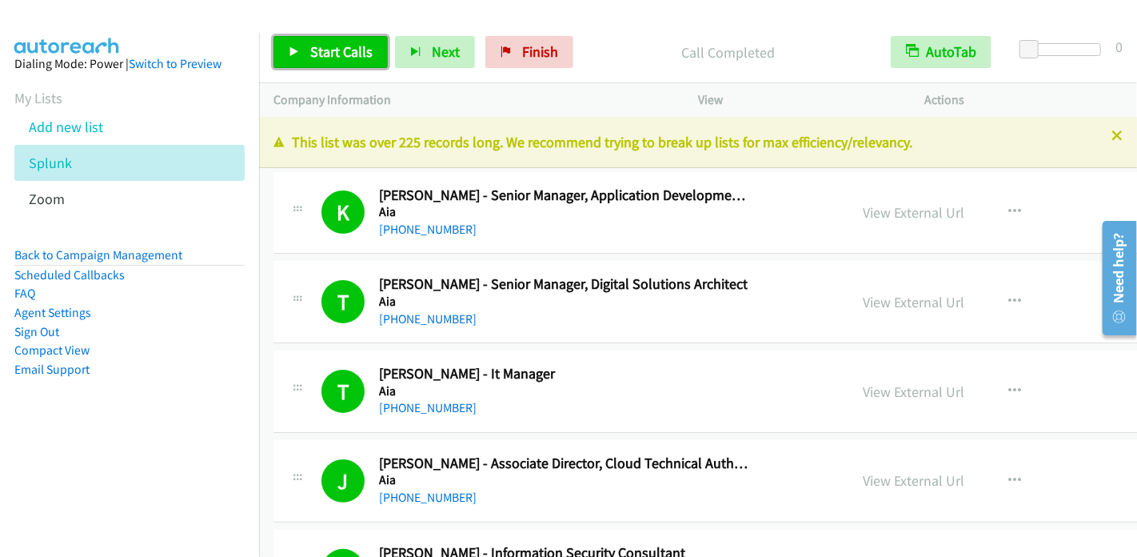
click at [339, 50] on span "Start Calls" at bounding box center [341, 51] width 62 height 18
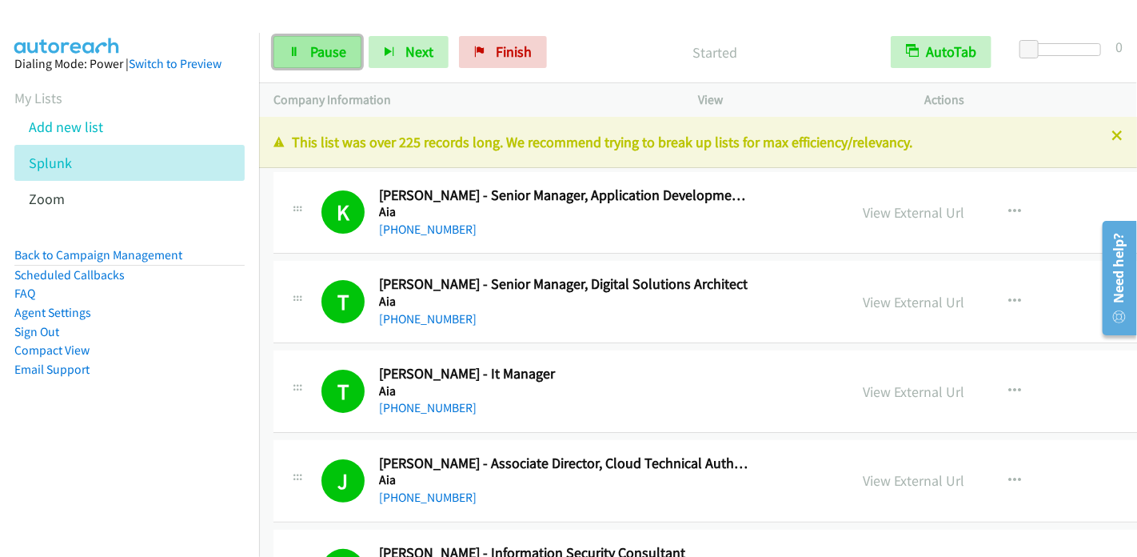
click at [323, 54] on span "Pause" at bounding box center [328, 51] width 36 height 18
